Goal: Find specific page/section: Find specific page/section

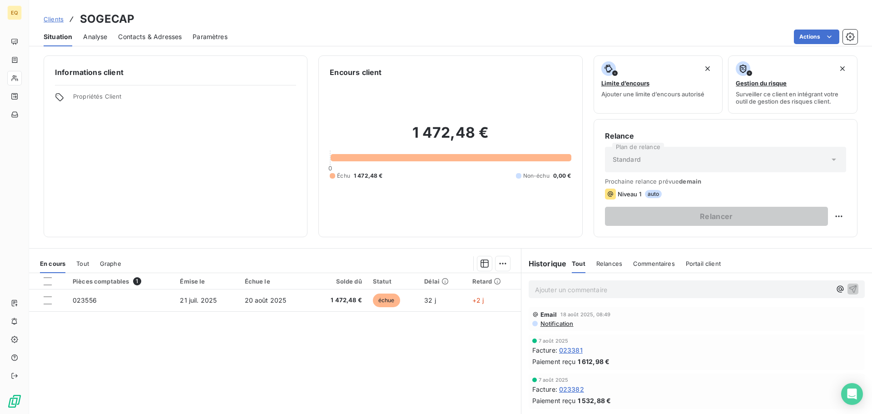
scroll to position [61, 0]
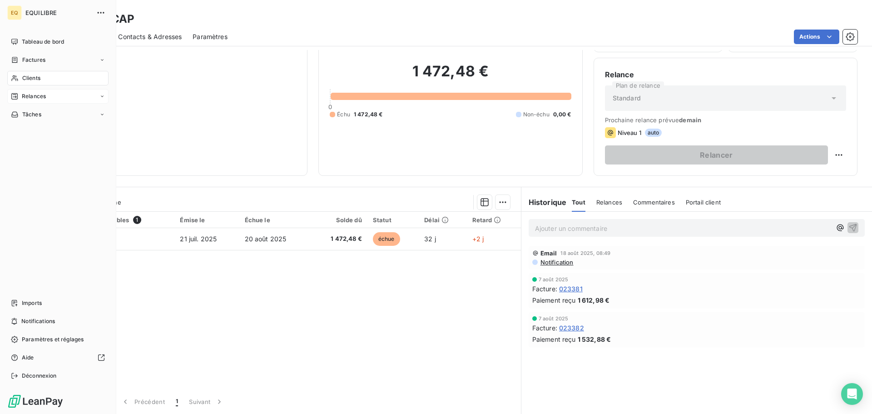
click at [52, 95] on div "Relances" at bounding box center [57, 96] width 101 height 15
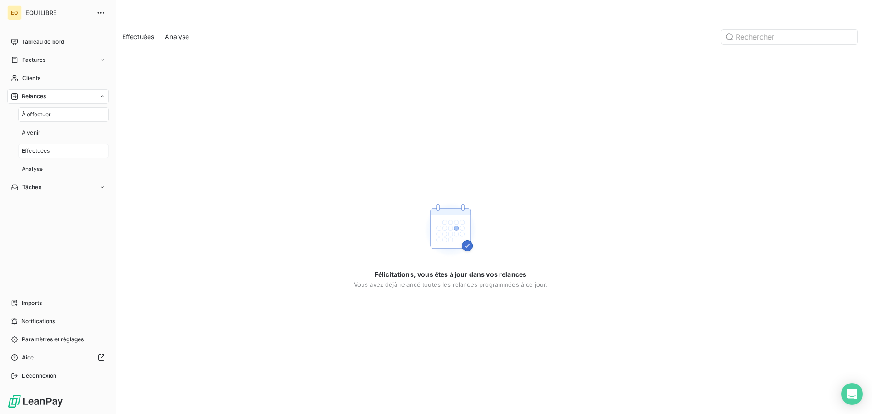
click at [48, 149] on span "Effectuées" at bounding box center [36, 151] width 28 height 8
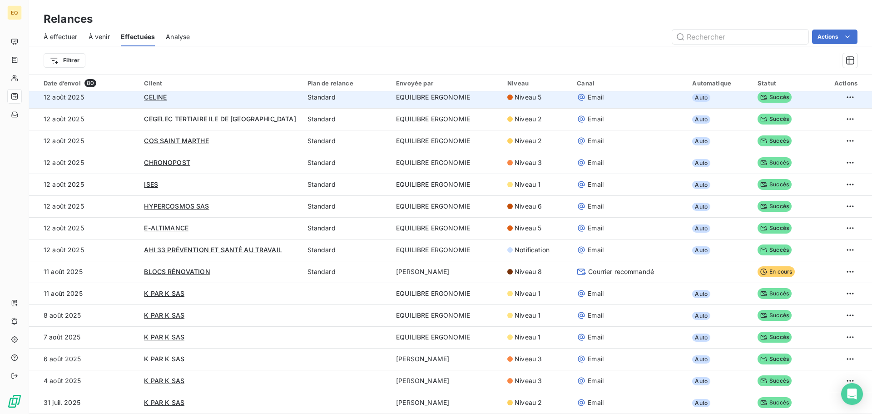
scroll to position [1195, 0]
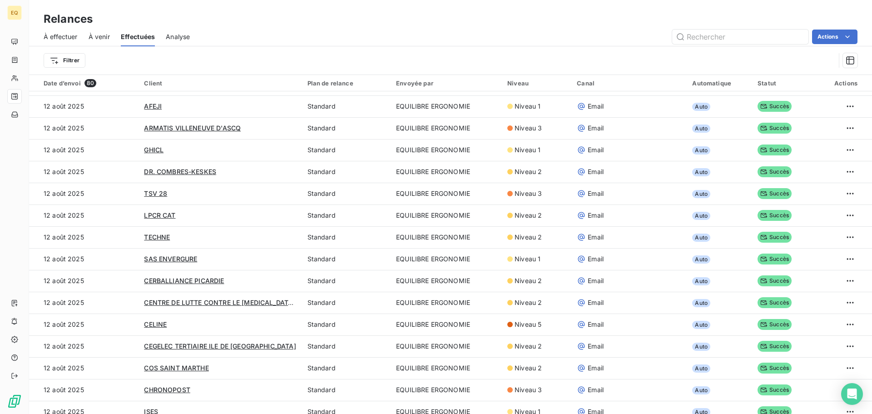
click at [99, 36] on span "À venir" at bounding box center [99, 36] width 21 height 9
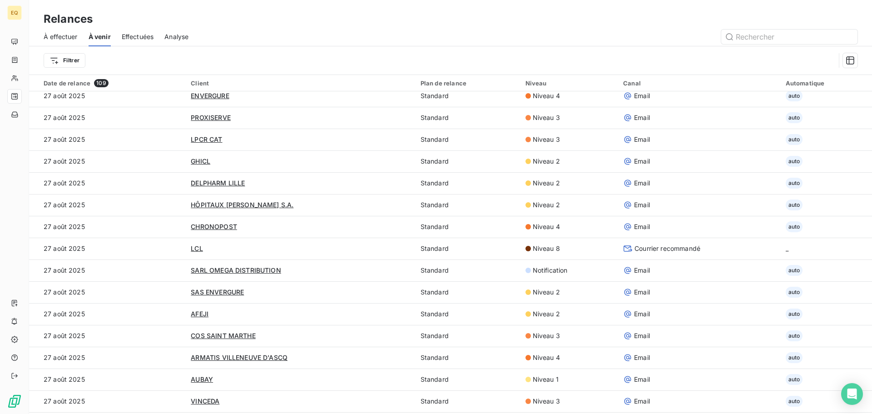
scroll to position [363, 0]
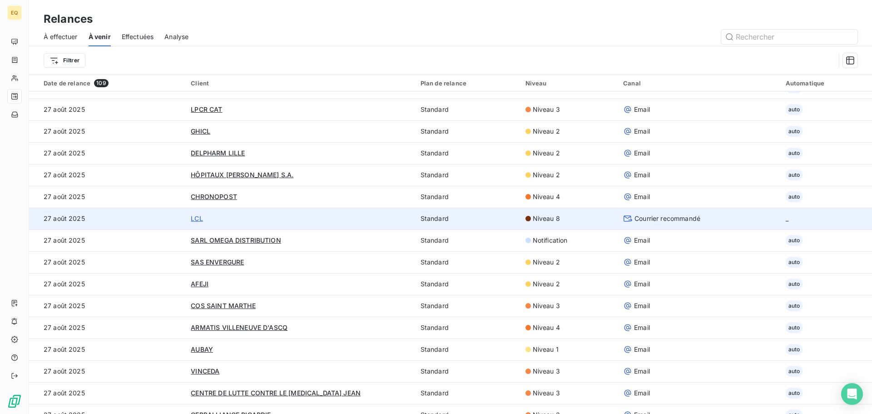
click at [193, 217] on span "LCL" at bounding box center [197, 218] width 12 height 8
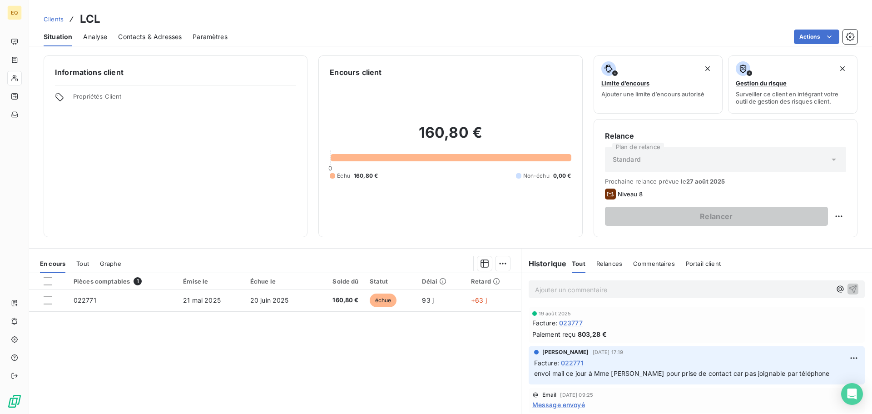
click at [551, 289] on p "Ajouter un commentaire ﻿" at bounding box center [683, 289] width 296 height 11
click at [849, 286] on icon "button" at bounding box center [853, 288] width 9 height 9
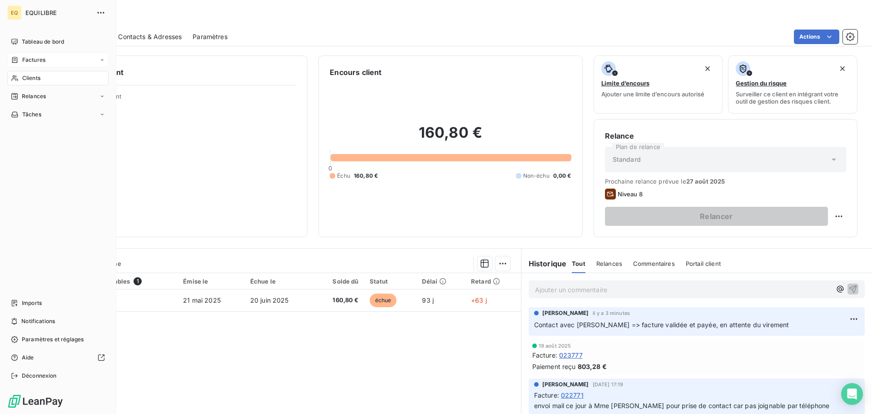
click at [44, 60] on span "Factures" at bounding box center [33, 60] width 23 height 8
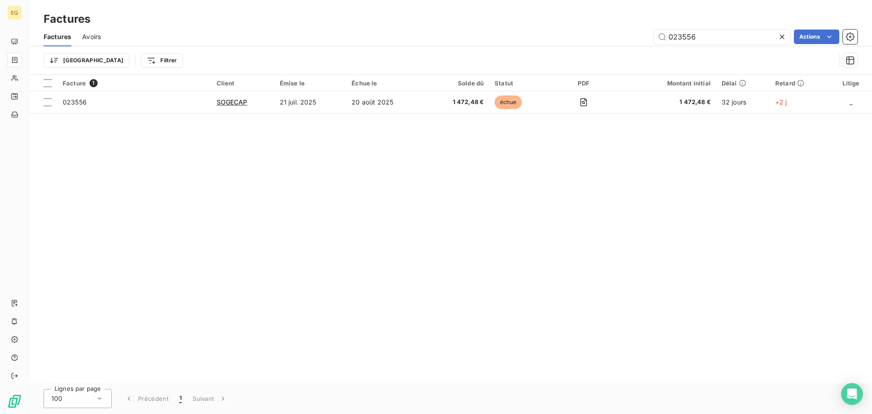
drag, startPoint x: 705, startPoint y: 36, endPoint x: 652, endPoint y: 34, distance: 52.7
click at [652, 34] on div "023556 Actions" at bounding box center [485, 37] width 746 height 15
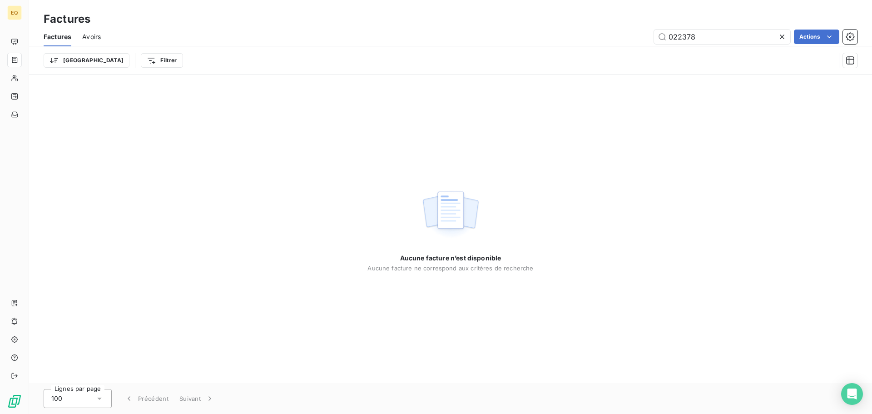
type input "022378"
